Goal: Check status: Check status

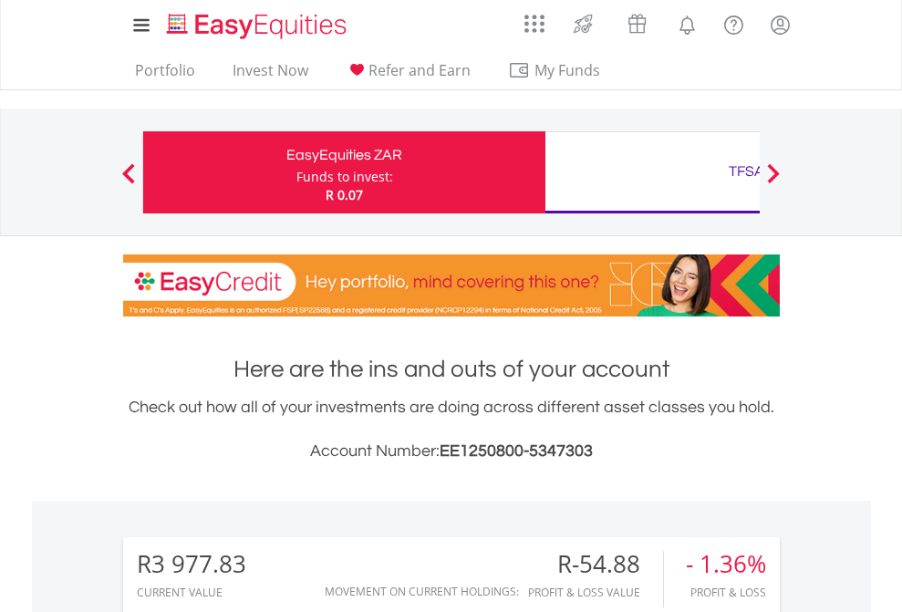
scroll to position [175, 287]
click at [297, 172] on div "Funds to invest:" at bounding box center [345, 177] width 97 height 18
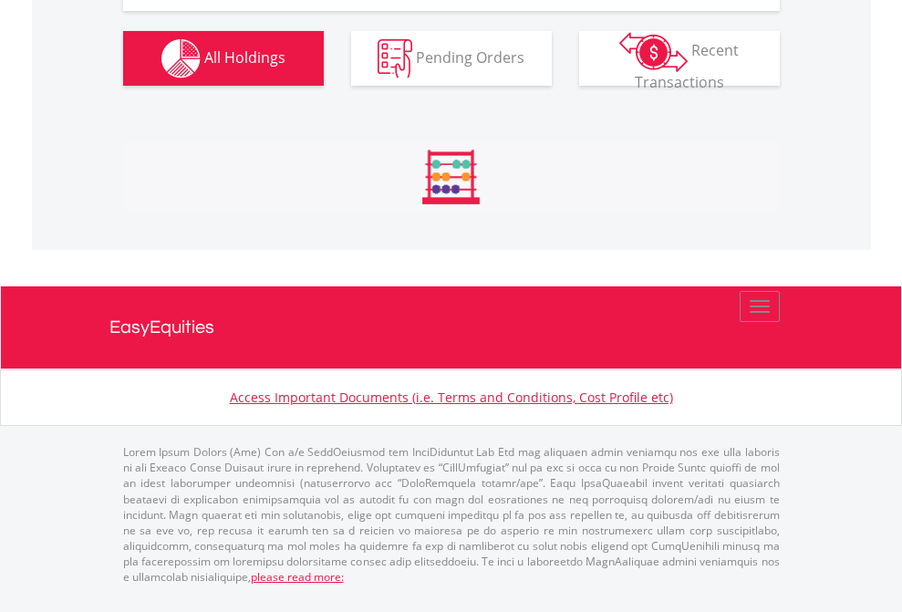
scroll to position [175, 287]
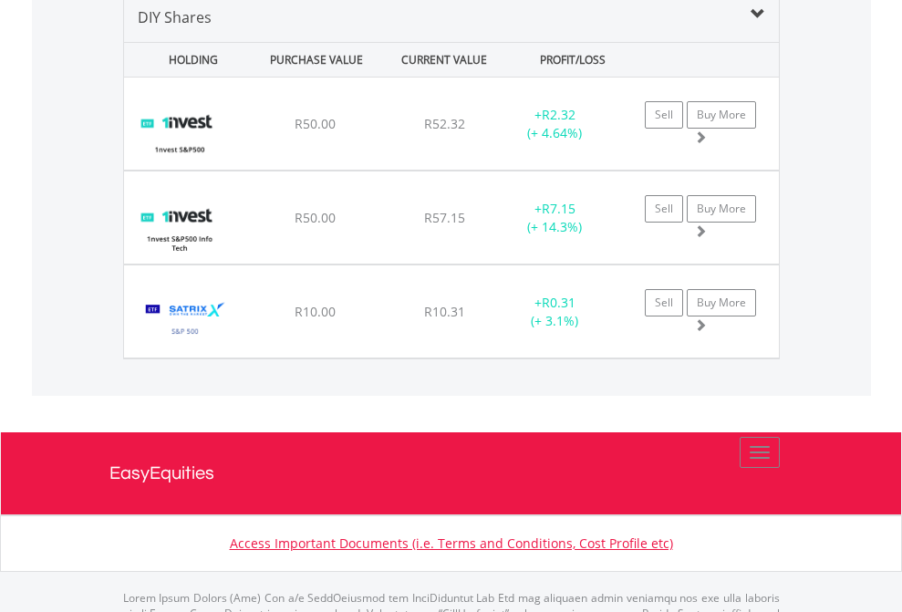
scroll to position [1764, 0]
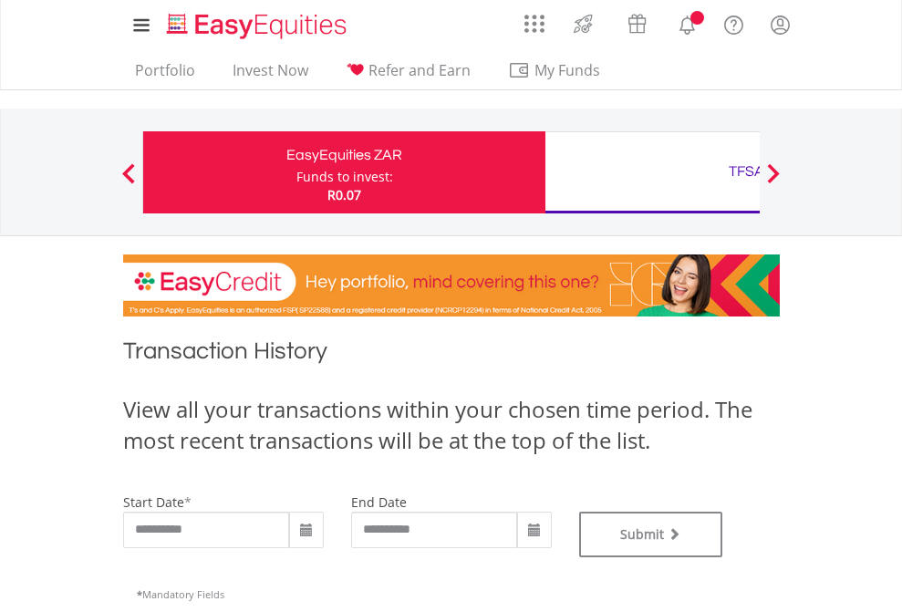
type input "**********"
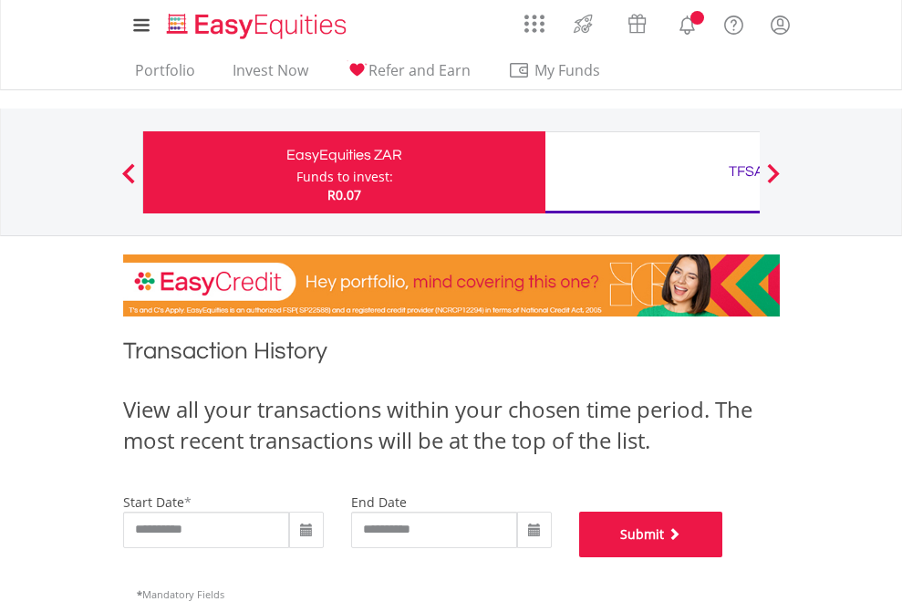
click at [724, 558] on button "Submit" at bounding box center [651, 535] width 144 height 46
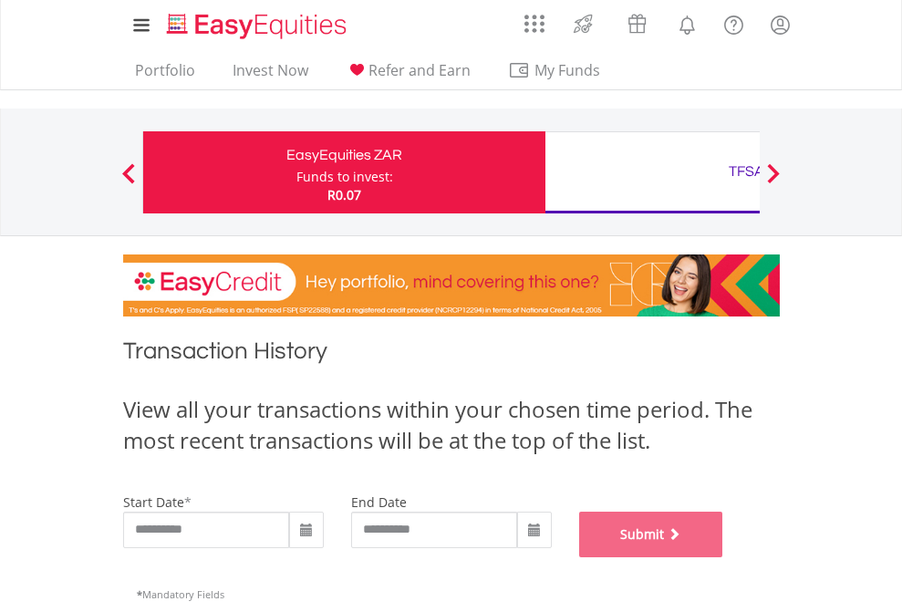
scroll to position [740, 0]
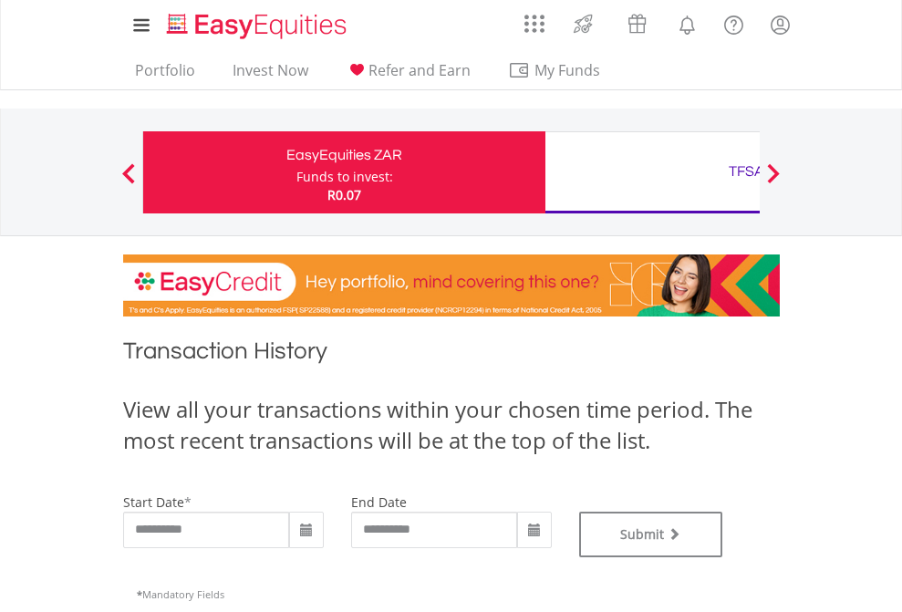
click at [652, 172] on div "TFSA" at bounding box center [747, 172] width 380 height 26
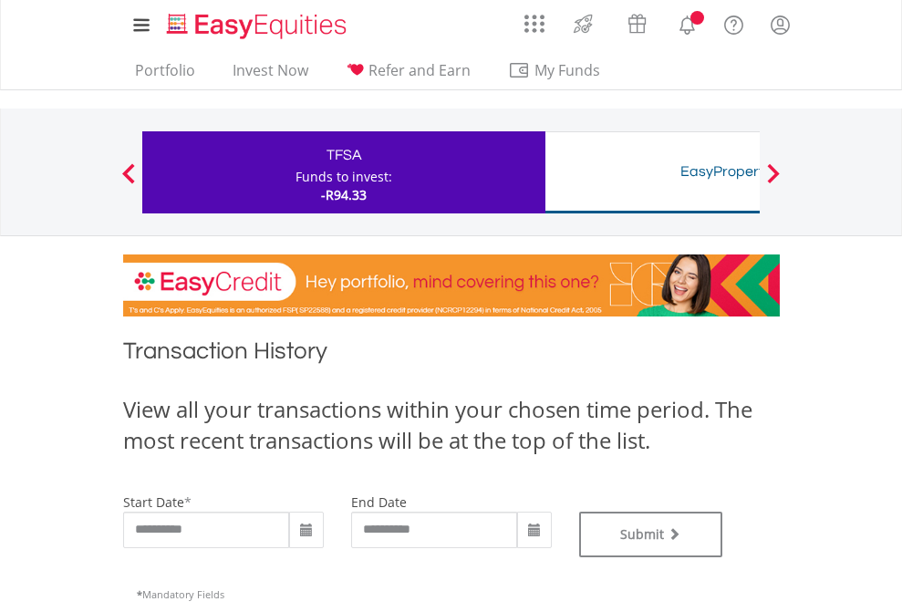
type input "**********"
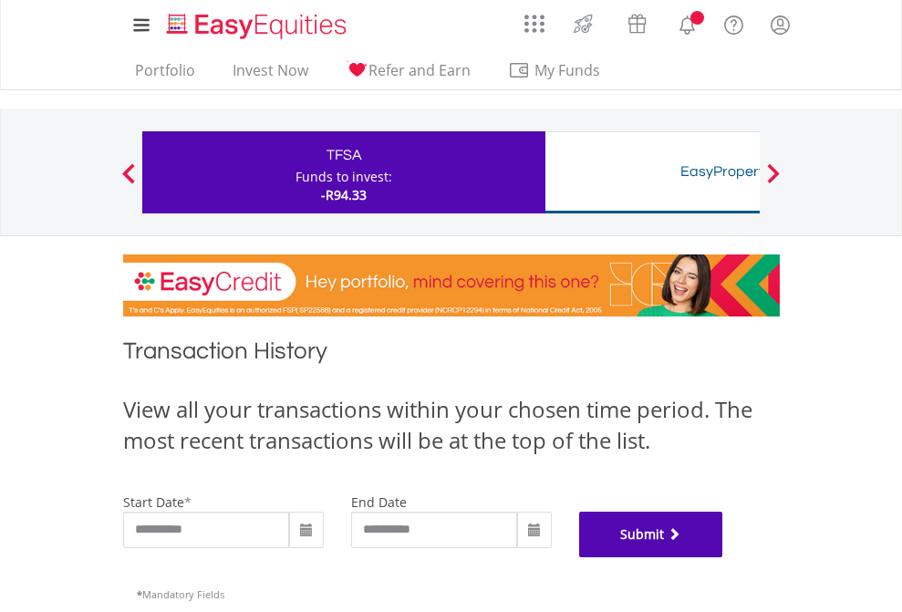
click at [724, 558] on button "Submit" at bounding box center [651, 535] width 144 height 46
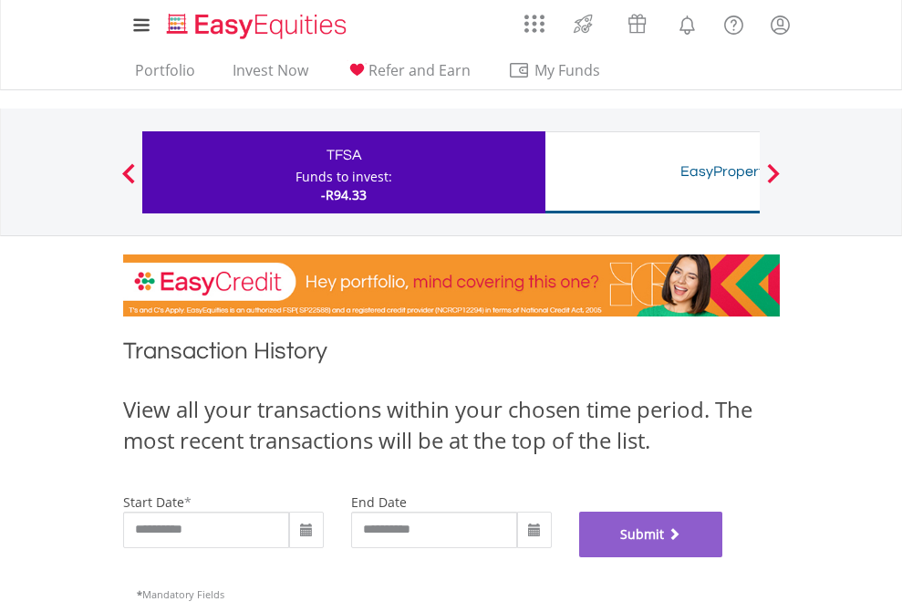
scroll to position [740, 0]
